Goal: Task Accomplishment & Management: Use online tool/utility

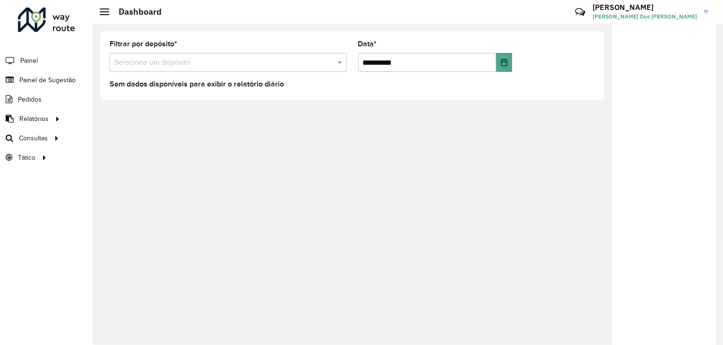
click at [159, 65] on input "text" at bounding box center [218, 62] width 209 height 11
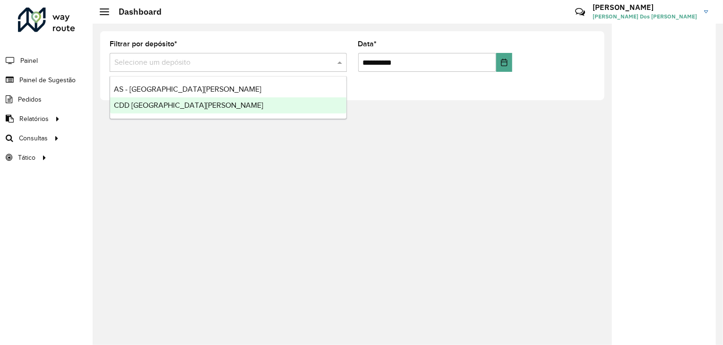
click at [169, 104] on span "CDD [GEOGRAPHIC_DATA]" at bounding box center [188, 105] width 149 height 8
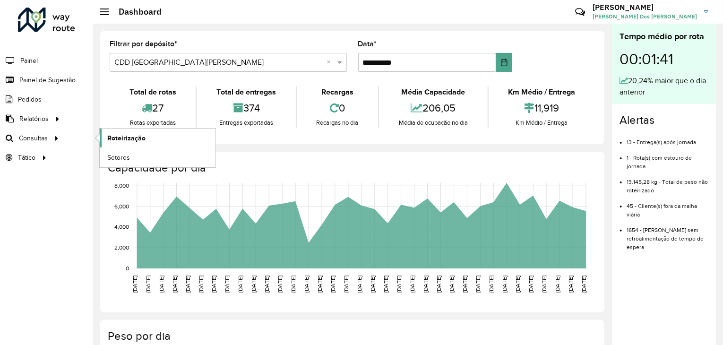
click at [126, 137] on span "Roteirização" at bounding box center [126, 138] width 38 height 10
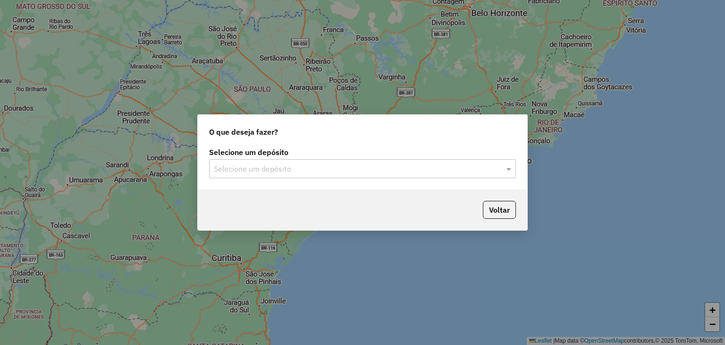
drag, startPoint x: 357, startPoint y: 171, endPoint x: 350, endPoint y: 178, distance: 9.0
click at [357, 171] on input "text" at bounding box center [353, 168] width 279 height 11
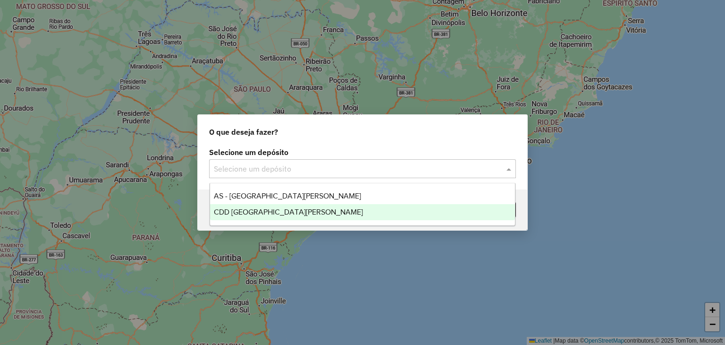
click at [306, 210] on div "CDD [GEOGRAPHIC_DATA]" at bounding box center [363, 212] width 306 height 16
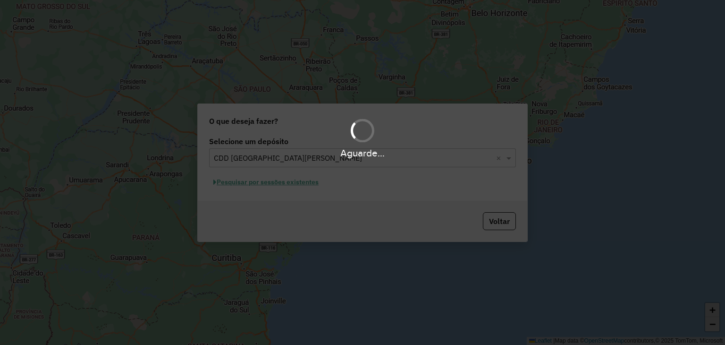
click at [319, 182] on div "Aguarde..." at bounding box center [362, 172] width 725 height 345
click at [311, 184] on div "Aguarde..." at bounding box center [362, 172] width 725 height 345
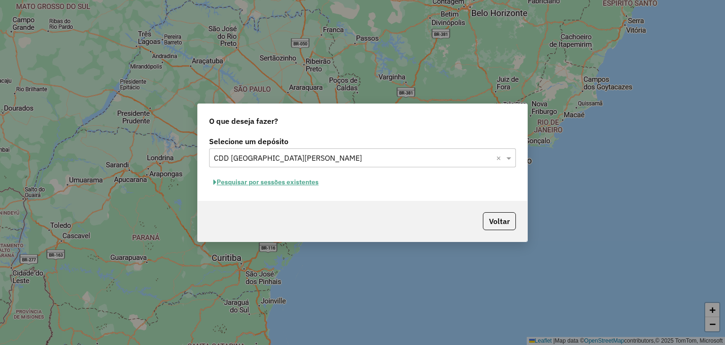
click at [291, 184] on button "Pesquisar por sessões existentes" at bounding box center [266, 182] width 114 height 15
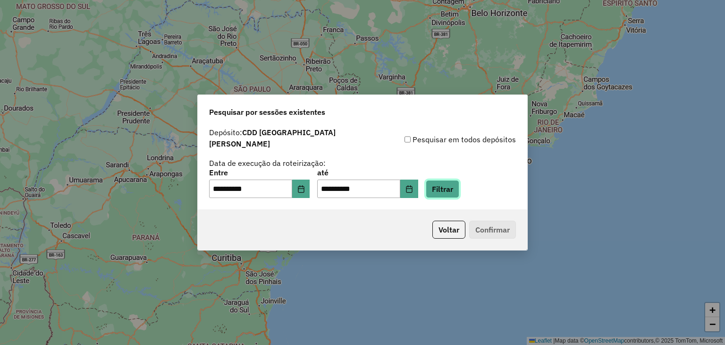
click at [457, 183] on button "Filtrar" at bounding box center [443, 189] width 34 height 18
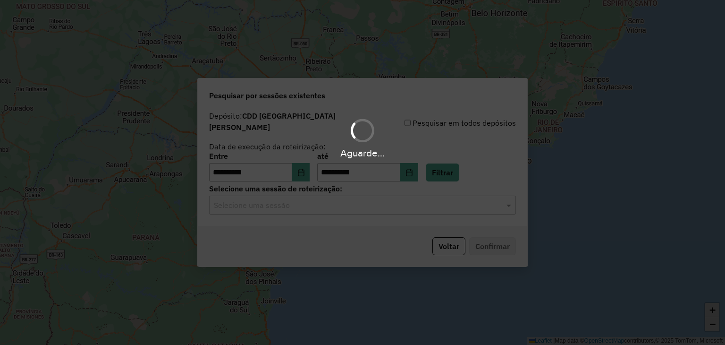
click at [326, 196] on div "Aguarde..." at bounding box center [362, 172] width 725 height 345
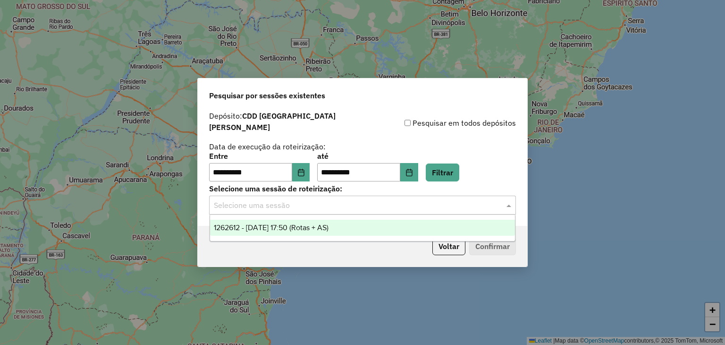
click at [319, 202] on input "text" at bounding box center [353, 205] width 279 height 11
click at [314, 222] on div "1262612 - 10/09/2025 17:50 (Rotas + AS)" at bounding box center [363, 228] width 306 height 16
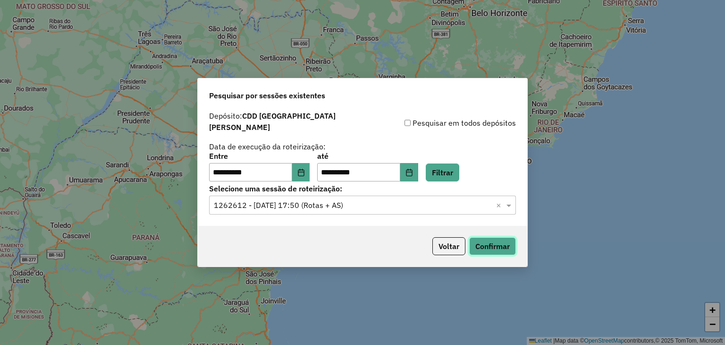
click at [481, 241] on button "Confirmar" at bounding box center [492, 246] width 47 height 18
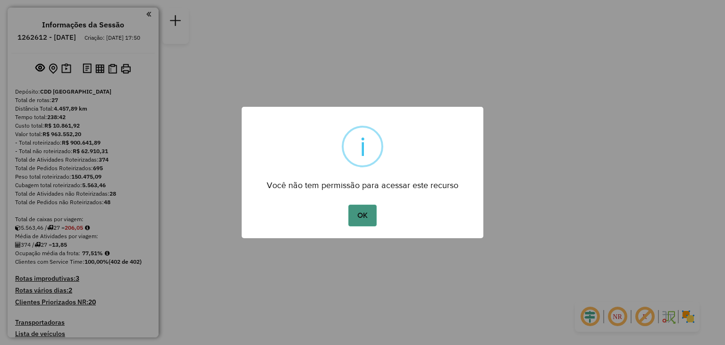
click at [358, 213] on button "OK" at bounding box center [363, 215] width 28 height 22
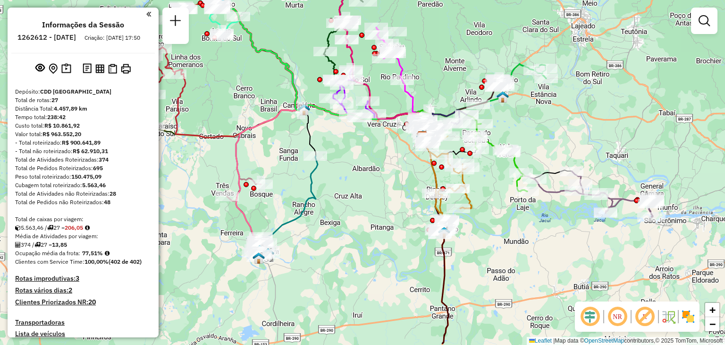
drag, startPoint x: 240, startPoint y: 258, endPoint x: 299, endPoint y: 223, distance: 68.8
click at [299, 223] on icon at bounding box center [286, 206] width 64 height 101
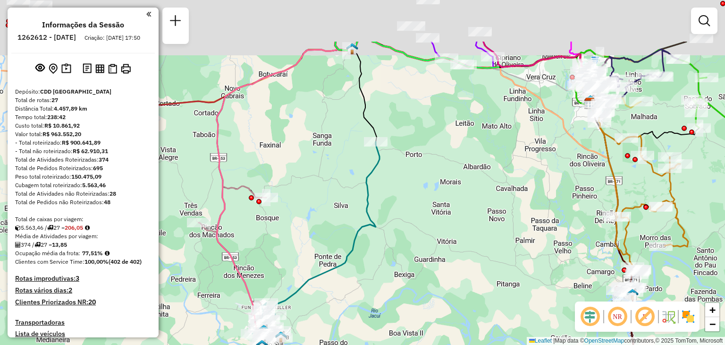
drag, startPoint x: 319, startPoint y: 178, endPoint x: 327, endPoint y: 211, distance: 33.9
click at [315, 219] on div "Janela de atendimento Grade de atendimento Capacidade Transportadoras Veículos …" at bounding box center [362, 172] width 725 height 345
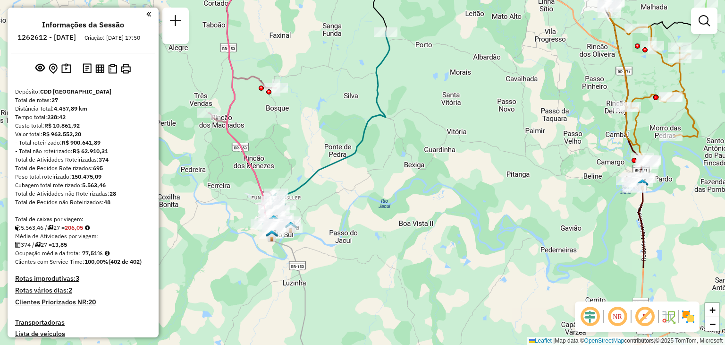
drag, startPoint x: 282, startPoint y: 299, endPoint x: 291, endPoint y: 191, distance: 108.1
click at [291, 189] on icon at bounding box center [326, 133] width 127 height 202
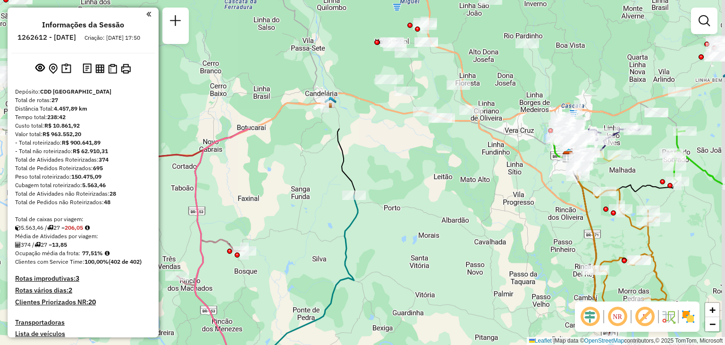
drag, startPoint x: 357, startPoint y: 223, endPoint x: 343, endPoint y: 253, distance: 32.8
click at [343, 253] on icon at bounding box center [294, 296] width 127 height 202
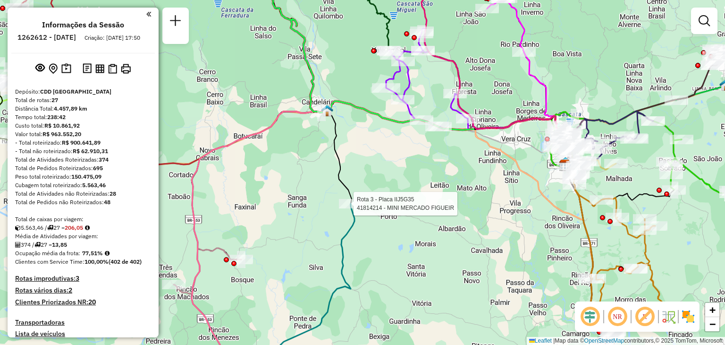
select select "**********"
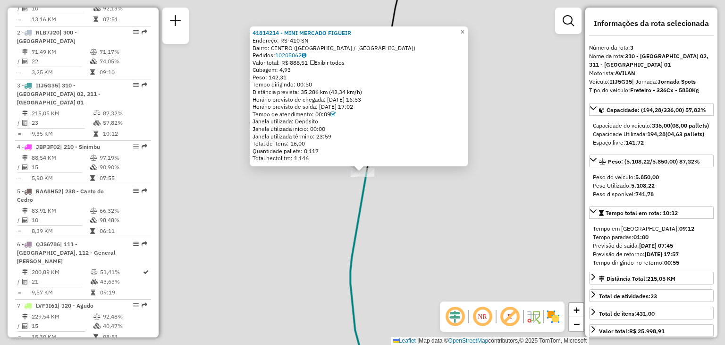
scroll to position [476, 0]
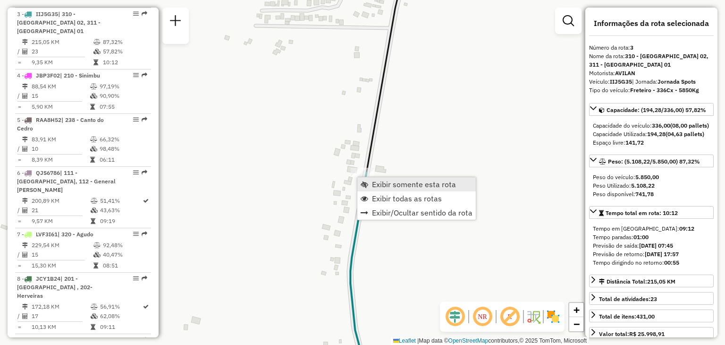
click at [374, 180] on span "Exibir somente esta rota" at bounding box center [414, 184] width 84 height 8
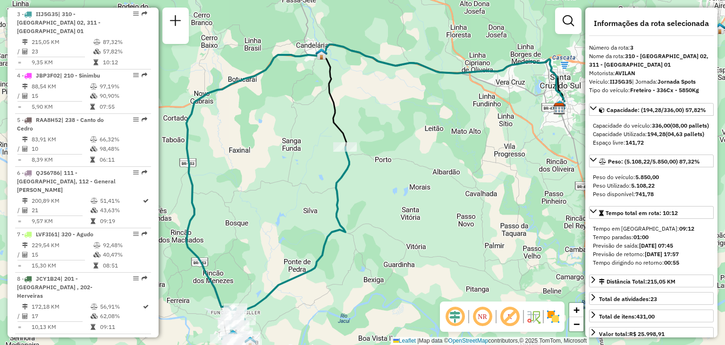
drag, startPoint x: 336, startPoint y: 271, endPoint x: 349, endPoint y: 295, distance: 27.7
click at [349, 295] on div "Janela de atendimento Grade de atendimento Capacidade Transportadoras Veículos …" at bounding box center [362, 172] width 725 height 345
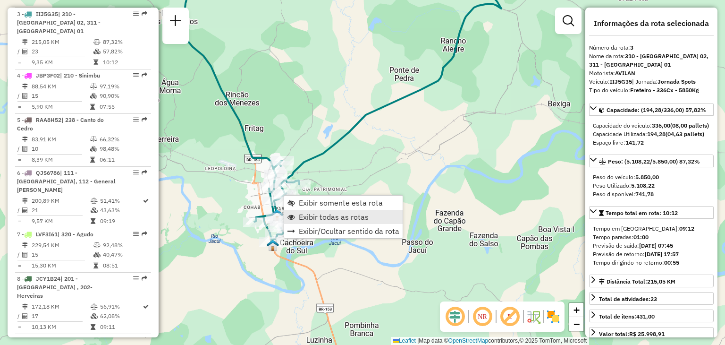
click at [306, 221] on span "Exibir todas as rotas" at bounding box center [334, 217] width 70 height 8
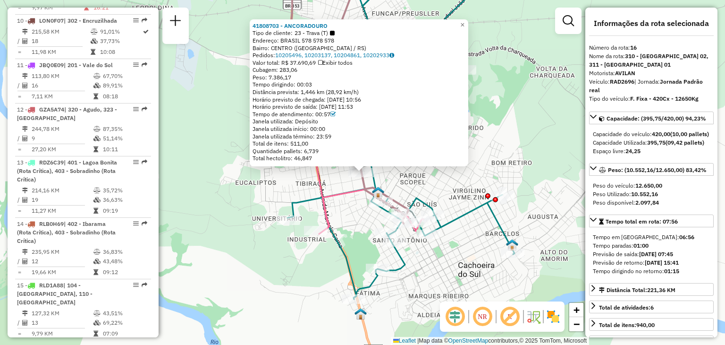
scroll to position [1156, 0]
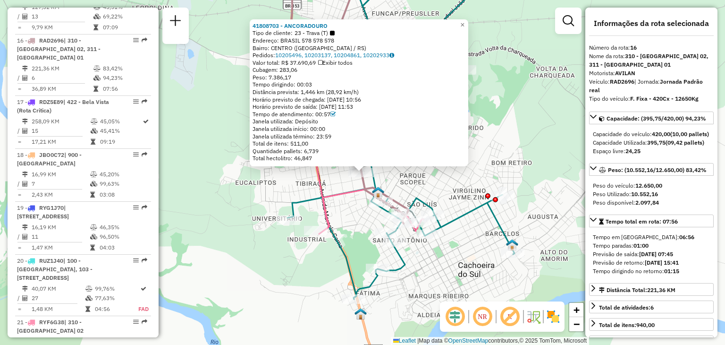
click at [301, 201] on icon at bounding box center [403, 132] width 231 height 333
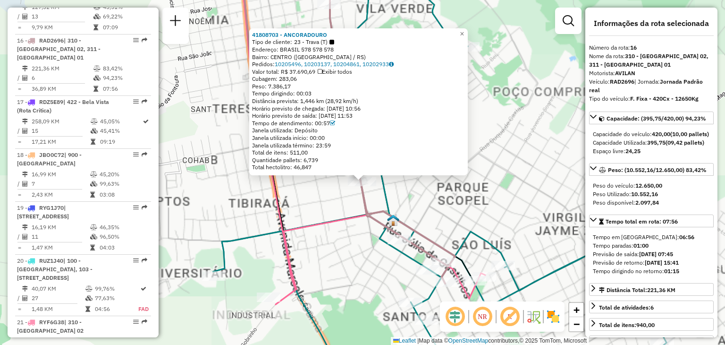
click at [405, 197] on div "41808703 - ANCORADOURO Tipo de cliente: 23 - Trava (T) Endereço: [GEOGRAPHIC_DA…" at bounding box center [362, 172] width 725 height 345
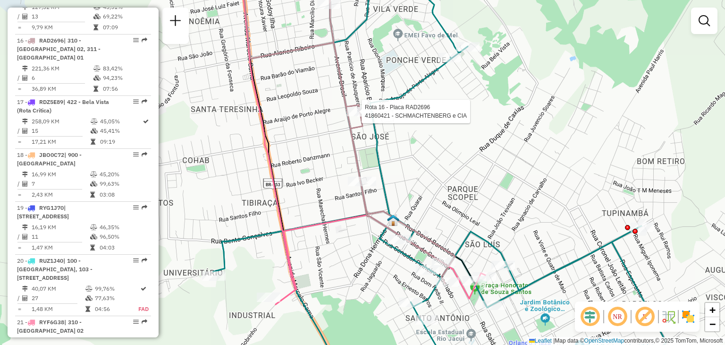
select select "**********"
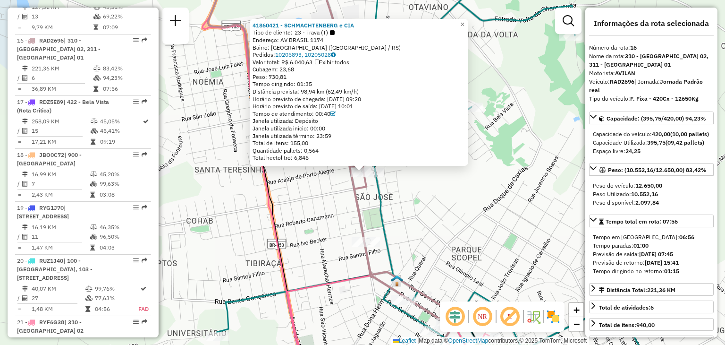
click at [418, 204] on div "41860421 - SCHMACHTENBERG e CIA Tipo de cliente: 23 - Trava (T) Endereço: AV BR…" at bounding box center [362, 172] width 725 height 345
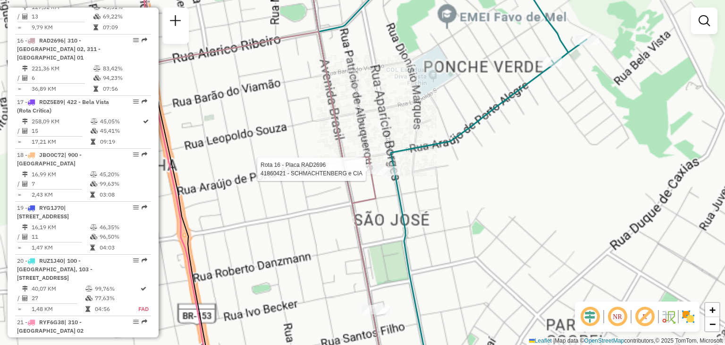
select select "**********"
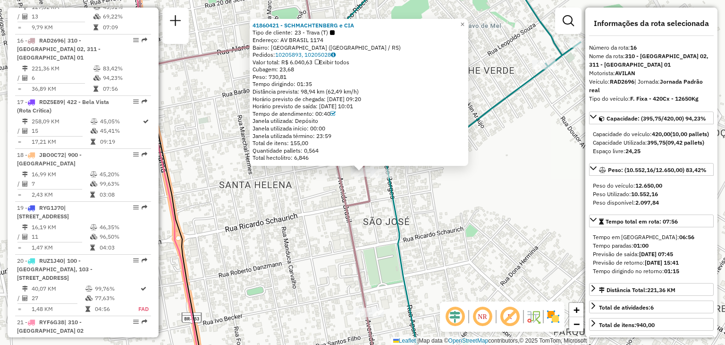
click at [374, 233] on div "41860421 - SCHMACHTENBERG e CIA Tipo de cliente: 23 - Trava (T) Endereço: AV BR…" at bounding box center [362, 172] width 725 height 345
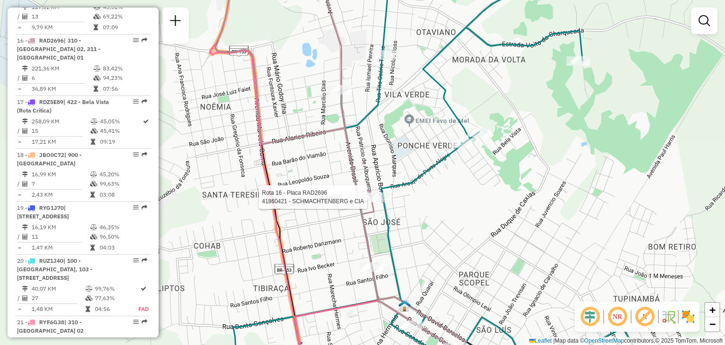
select select "**********"
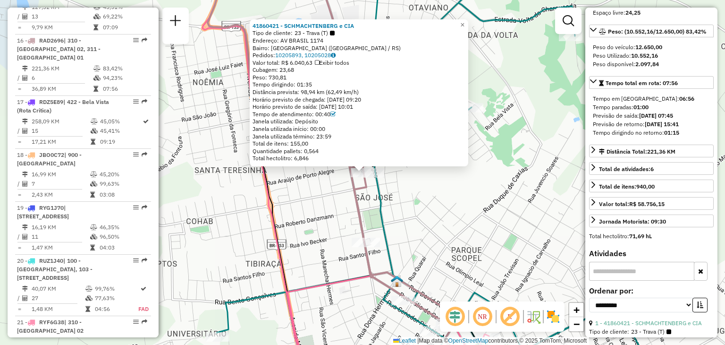
scroll to position [142, 0]
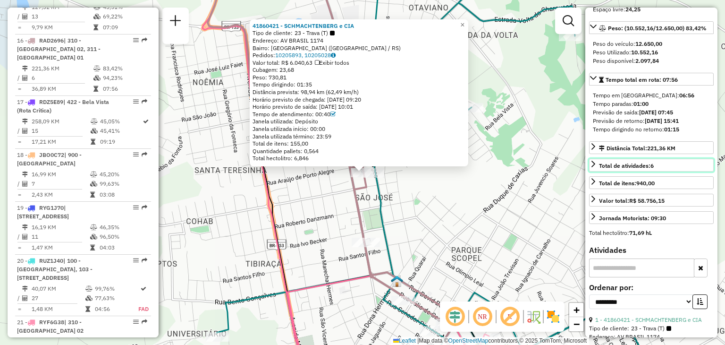
click at [659, 171] on link "Total de atividades: 6" at bounding box center [651, 165] width 125 height 13
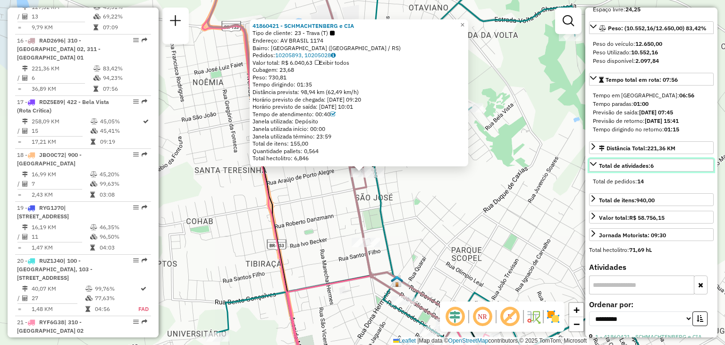
click at [661, 171] on link "Total de atividades: 6" at bounding box center [651, 165] width 125 height 13
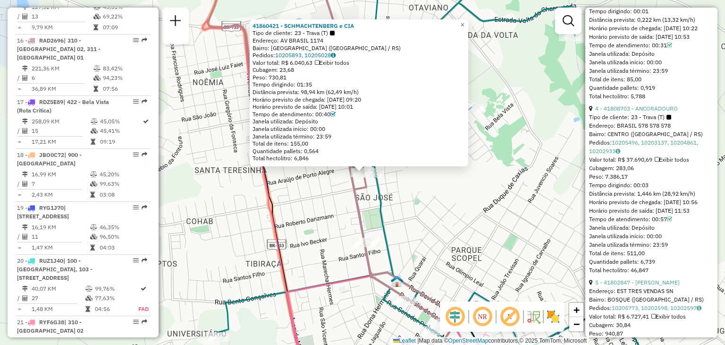
scroll to position [850, 0]
click at [652, 111] on link "4 - 41808703 - ANCORADOURO" at bounding box center [636, 106] width 83 height 7
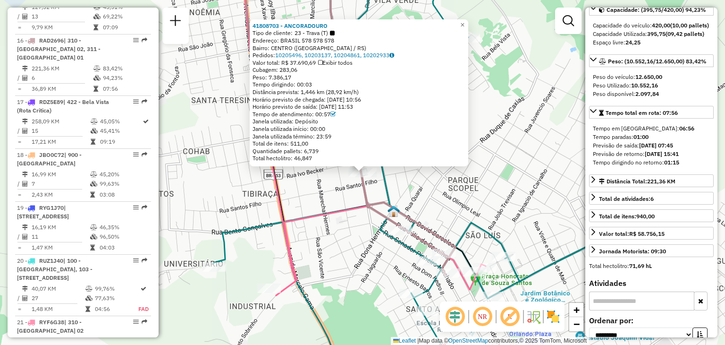
scroll to position [61, 0]
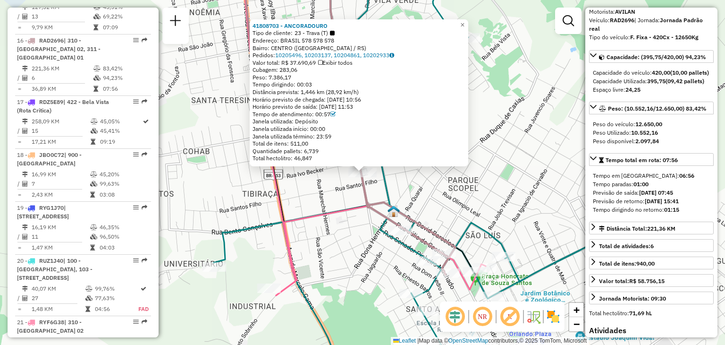
click at [336, 134] on div "Janela utilizada término: 23:59" at bounding box center [359, 137] width 213 height 8
click at [330, 136] on div "Janela utilizada término: 23:59" at bounding box center [359, 137] width 213 height 8
click at [326, 125] on div "Janela utilizada início: 00:00" at bounding box center [359, 129] width 213 height 8
click at [318, 118] on div "Janela utilizada: Depósito" at bounding box center [359, 122] width 213 height 8
